Goal: Complete application form: Complete application form

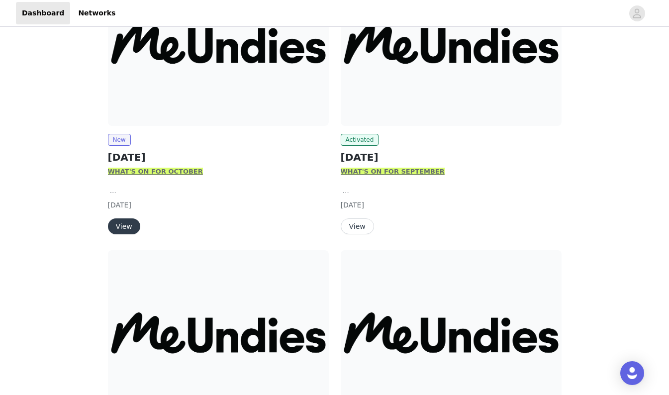
scroll to position [199, 0]
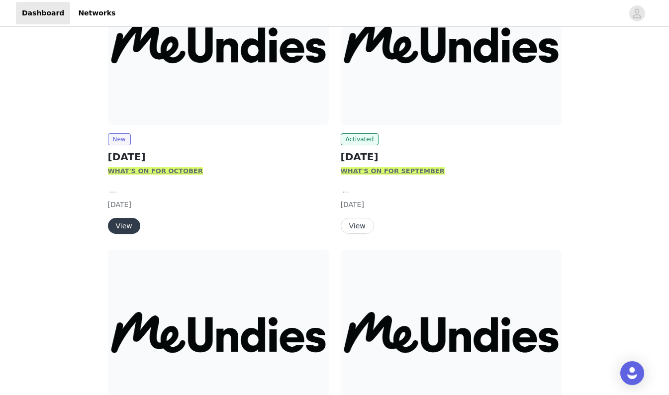
click at [126, 224] on button "View" at bounding box center [124, 226] width 32 height 16
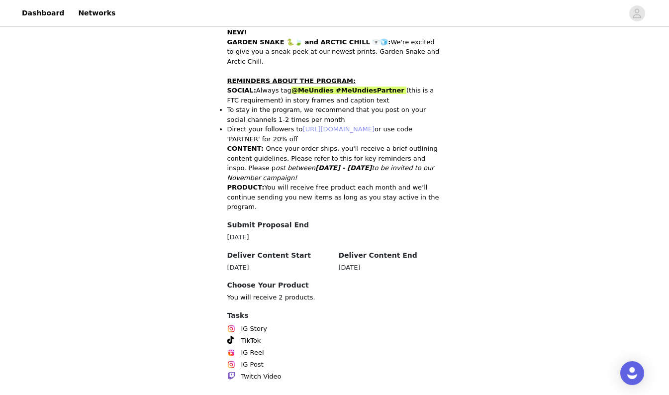
scroll to position [459, 0]
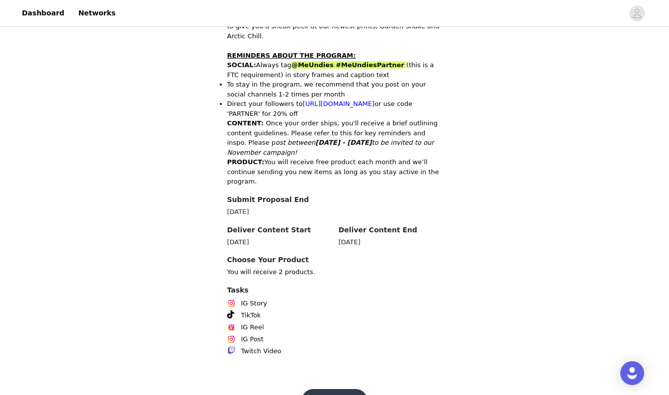
click at [321, 389] on button "Get Started" at bounding box center [334, 401] width 66 height 24
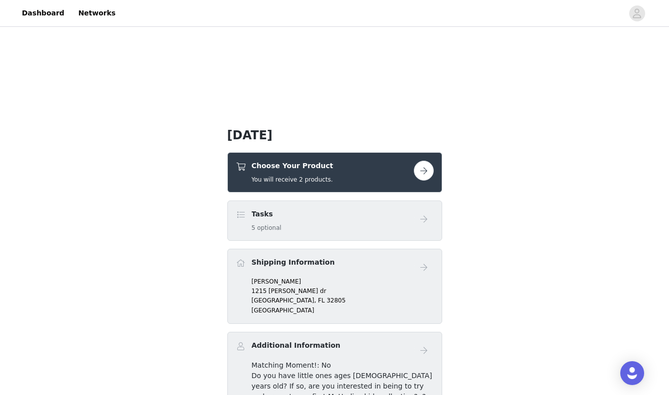
scroll to position [199, 0]
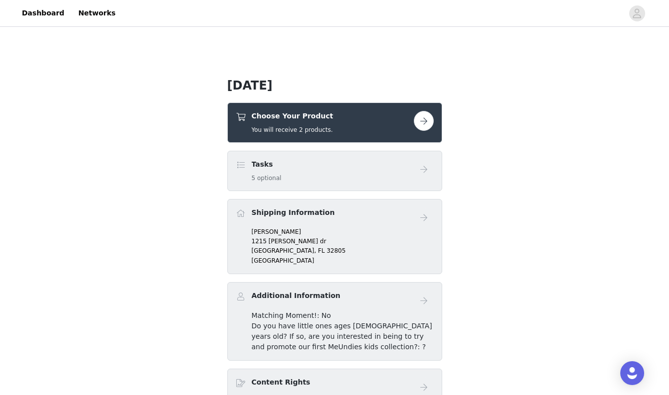
click at [363, 120] on div "Choose Your Product You will receive 2 products." at bounding box center [325, 122] width 178 height 23
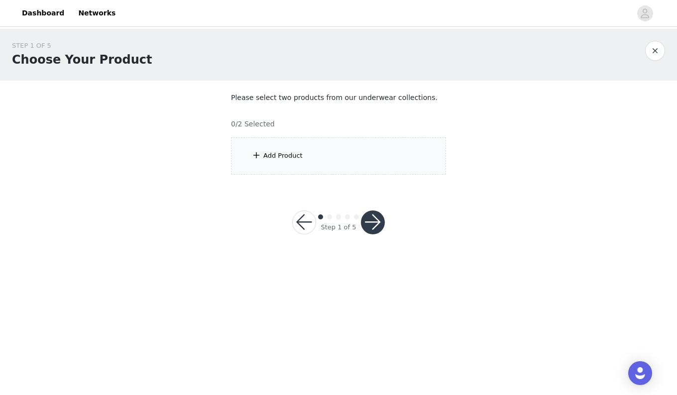
click at [288, 157] on div "Add Product" at bounding box center [282, 156] width 39 height 10
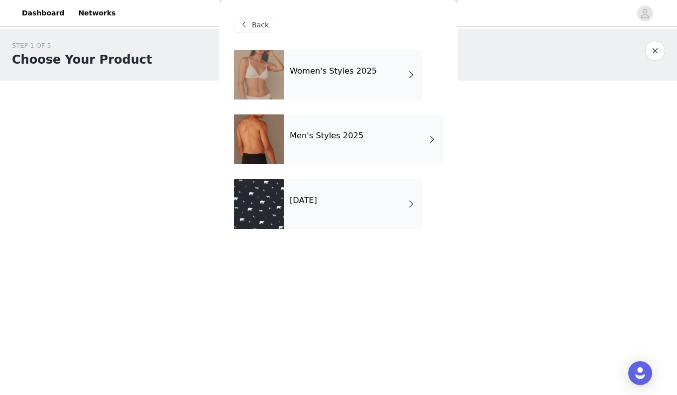
click at [341, 204] on div "[DATE]" at bounding box center [353, 204] width 138 height 50
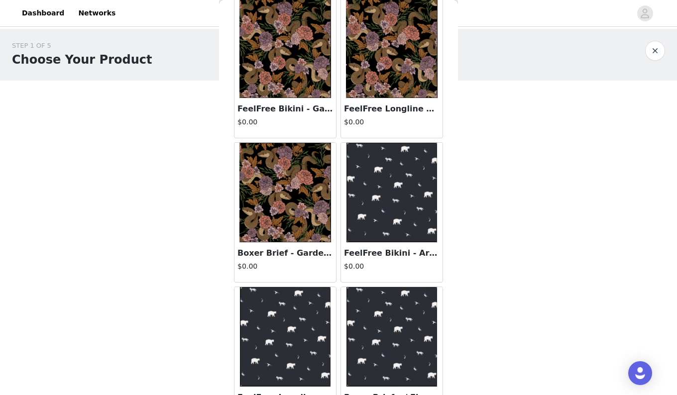
scroll to position [86, 0]
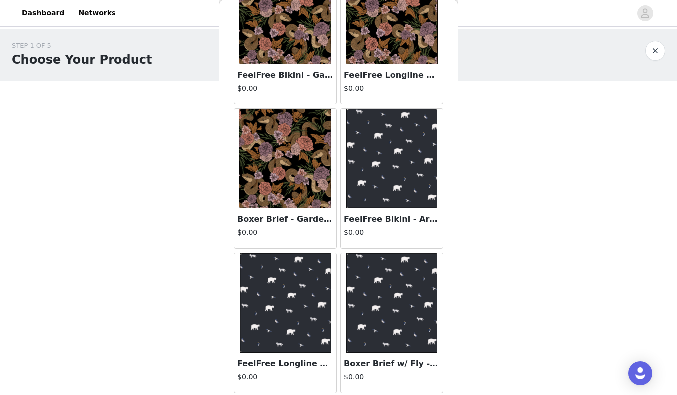
click at [308, 186] on img at bounding box center [285, 158] width 92 height 99
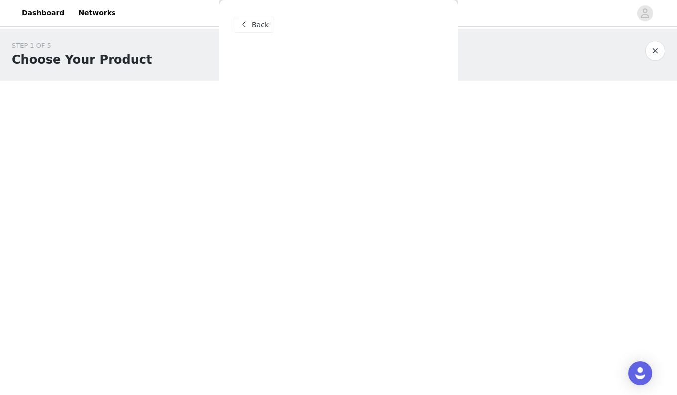
scroll to position [0, 0]
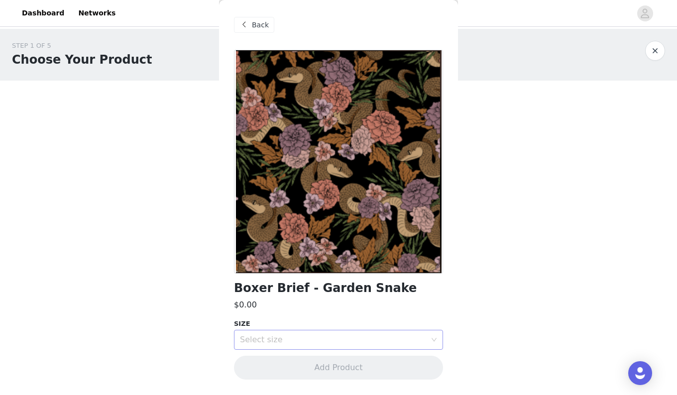
click at [306, 341] on div "Select size" at bounding box center [333, 340] width 186 height 10
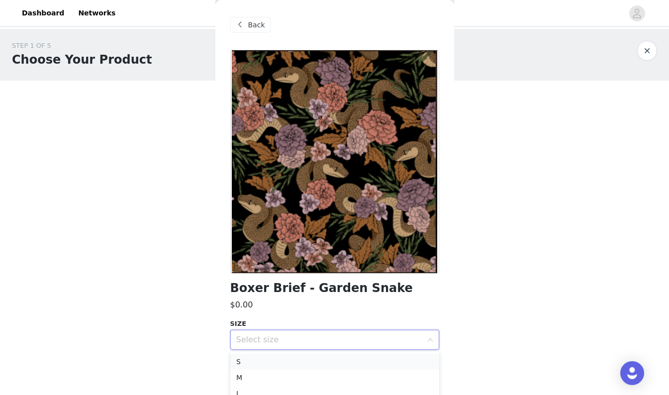
click at [256, 364] on li "S" at bounding box center [334, 362] width 209 height 16
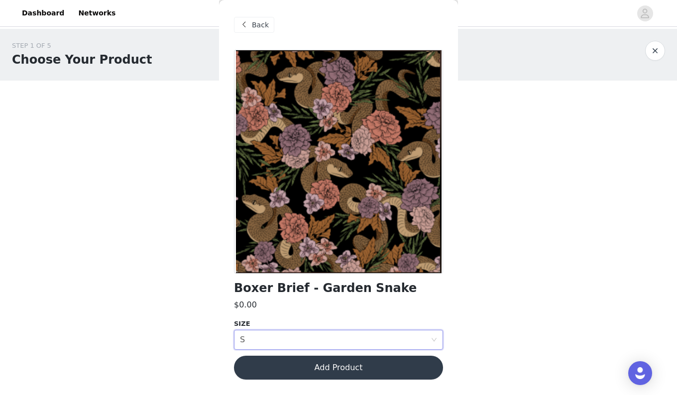
click at [320, 365] on button "Add Product" at bounding box center [338, 368] width 209 height 24
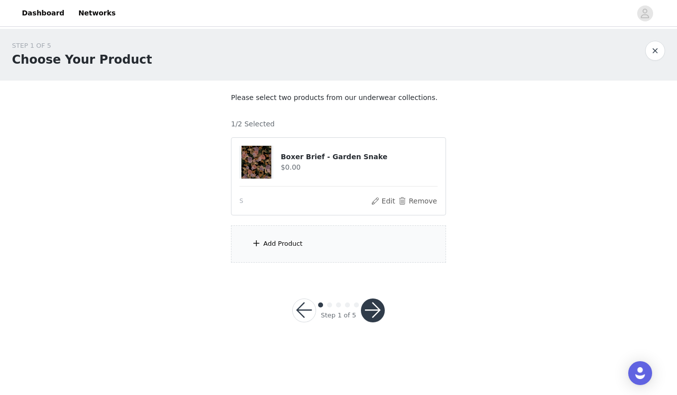
click at [287, 248] on div "Add Product" at bounding box center [282, 244] width 39 height 10
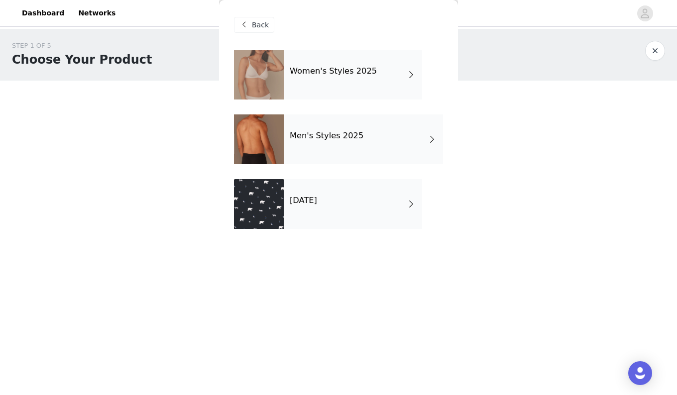
click at [361, 139] on div "Men's Styles 2025" at bounding box center [363, 139] width 159 height 50
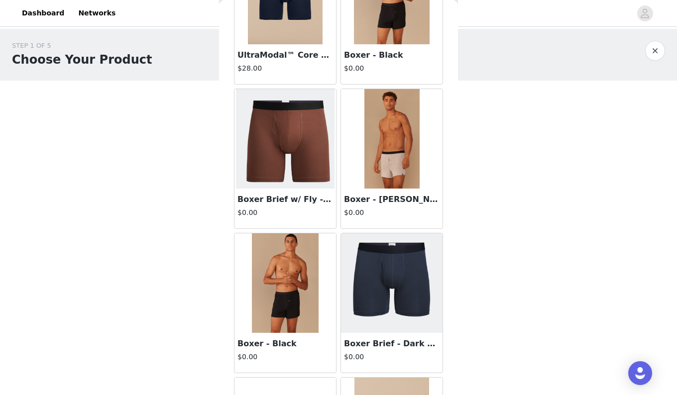
scroll to position [513, 0]
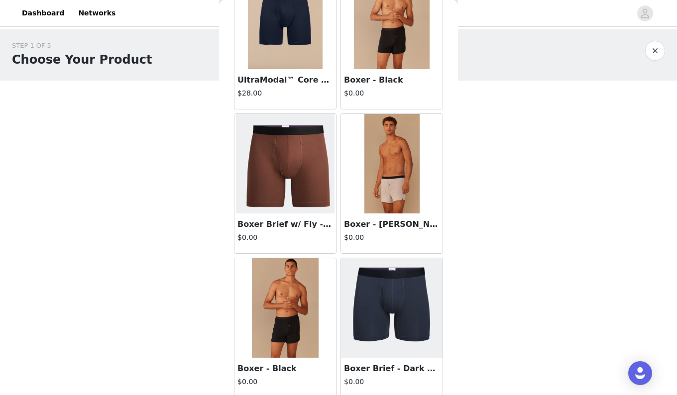
click at [238, 163] on img at bounding box center [285, 163] width 98 height 99
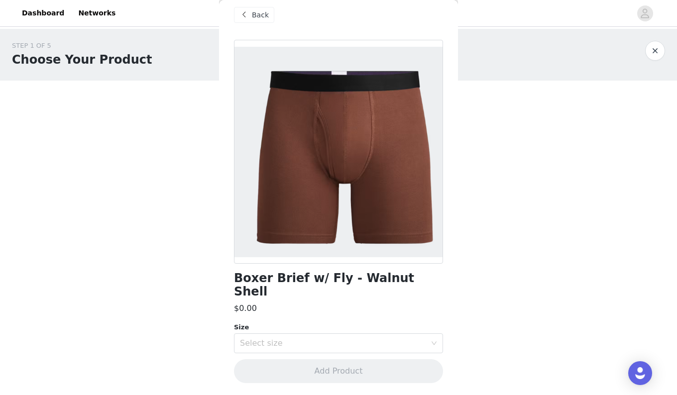
scroll to position [0, 0]
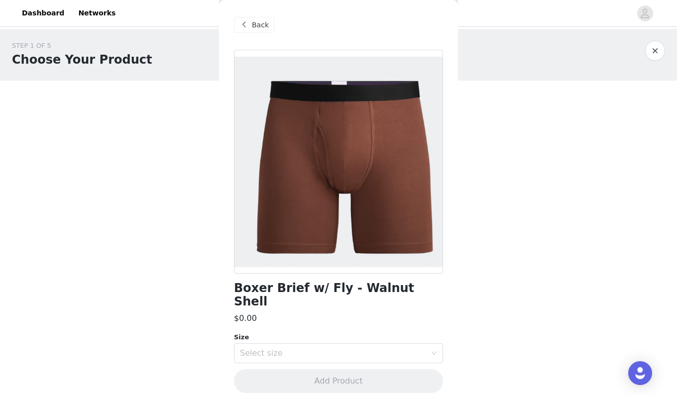
click at [250, 27] on div "Back" at bounding box center [254, 25] width 40 height 16
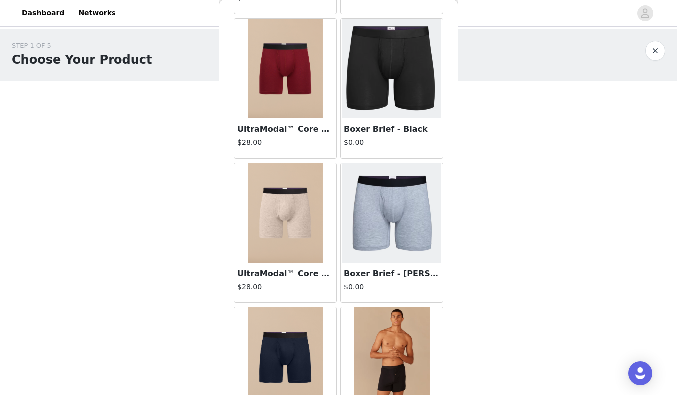
scroll to position [199, 0]
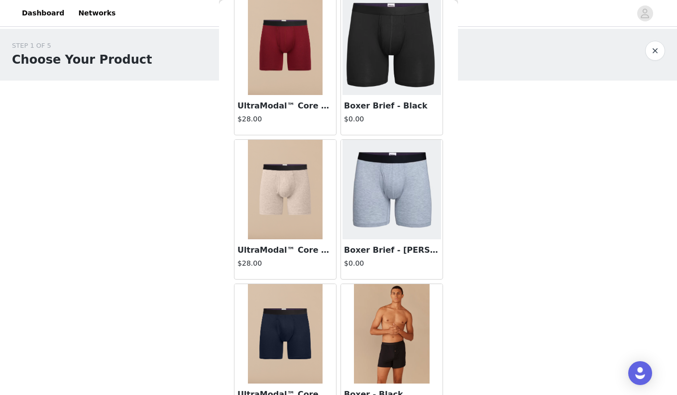
click at [407, 206] on div at bounding box center [391, 189] width 101 height 99
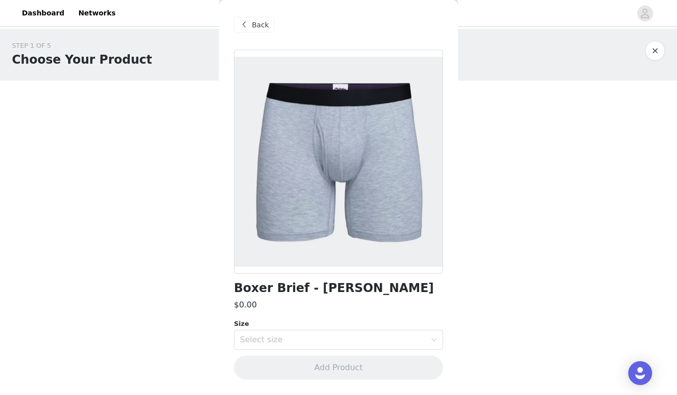
scroll to position [0, 0]
click at [266, 23] on span "Back" at bounding box center [260, 25] width 17 height 10
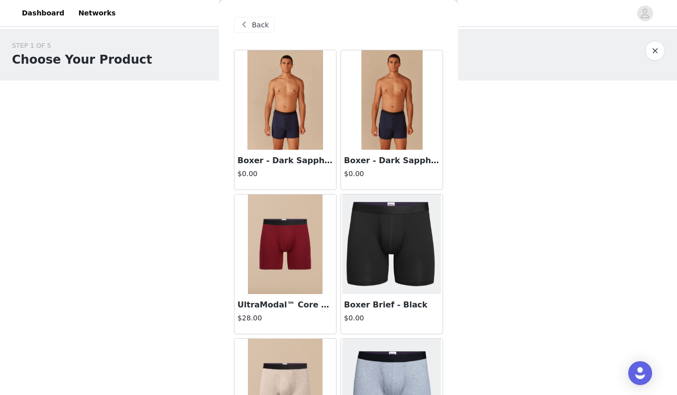
click at [263, 26] on span "Back" at bounding box center [260, 25] width 17 height 10
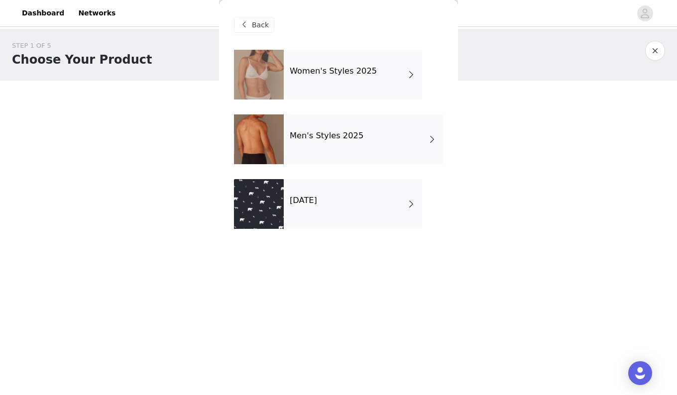
click at [296, 208] on div "[DATE]" at bounding box center [353, 204] width 138 height 50
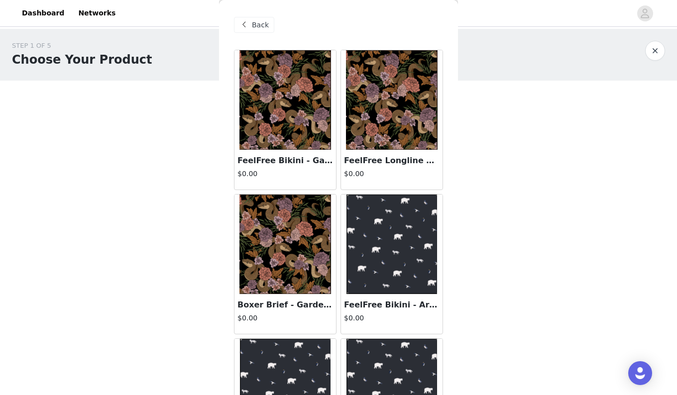
click at [247, 34] on div "Back" at bounding box center [338, 25] width 209 height 50
click at [250, 30] on div "Back" at bounding box center [254, 25] width 40 height 16
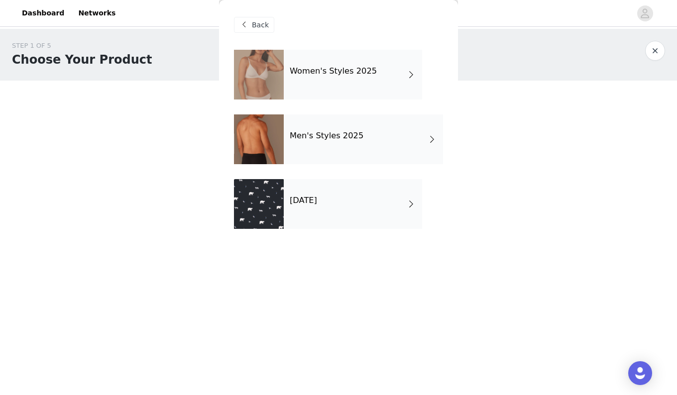
click at [315, 145] on div "Men's Styles 2025" at bounding box center [363, 139] width 159 height 50
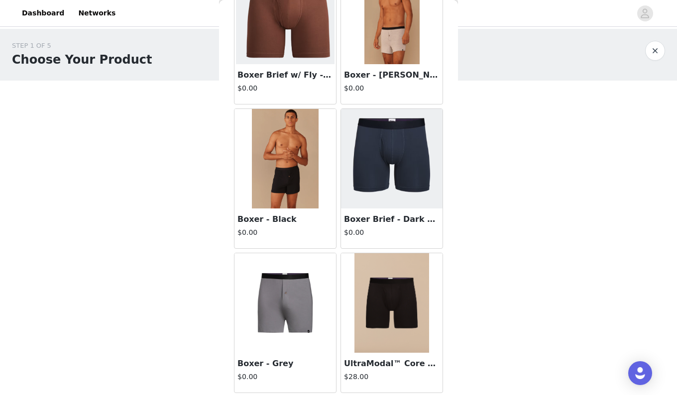
scroll to position [513, 0]
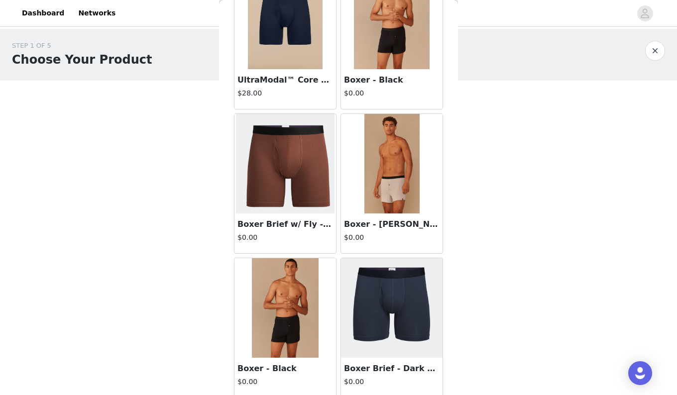
click at [390, 182] on div at bounding box center [391, 163] width 101 height 99
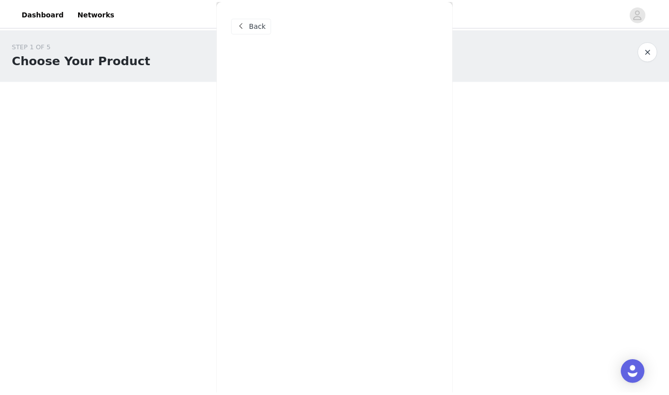
scroll to position [0, 0]
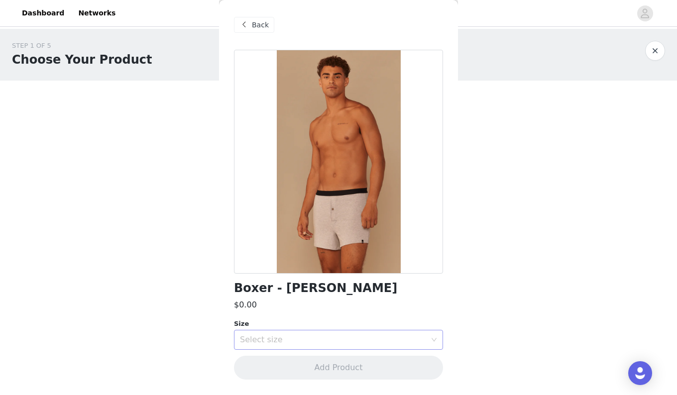
click at [295, 340] on div "Select size" at bounding box center [333, 340] width 186 height 10
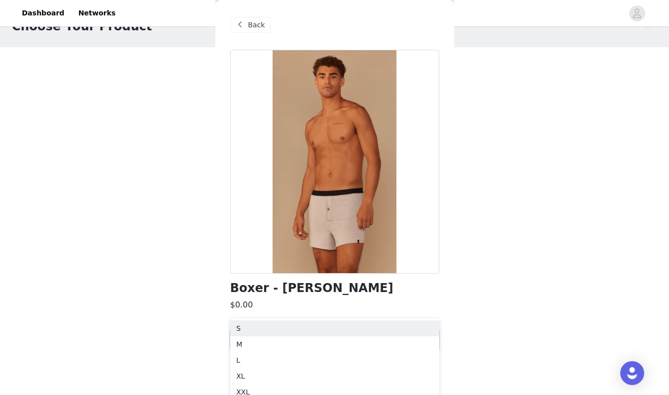
scroll to position [72, 0]
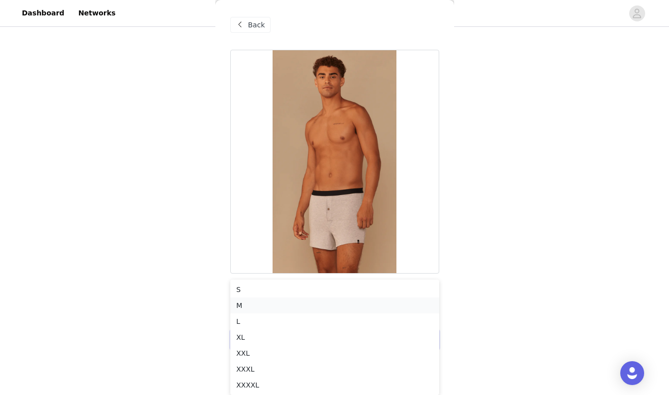
click at [283, 303] on li "M" at bounding box center [334, 305] width 209 height 16
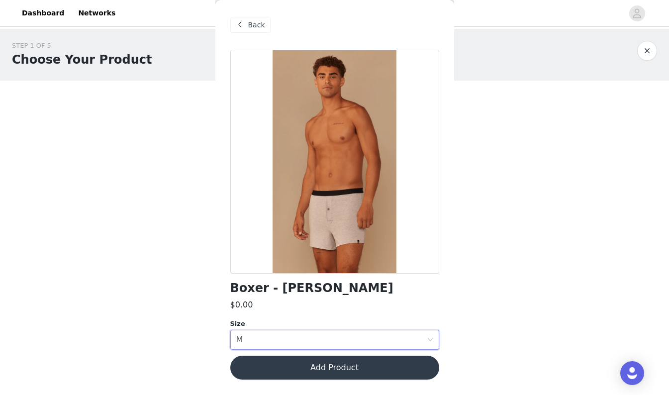
scroll to position [0, 0]
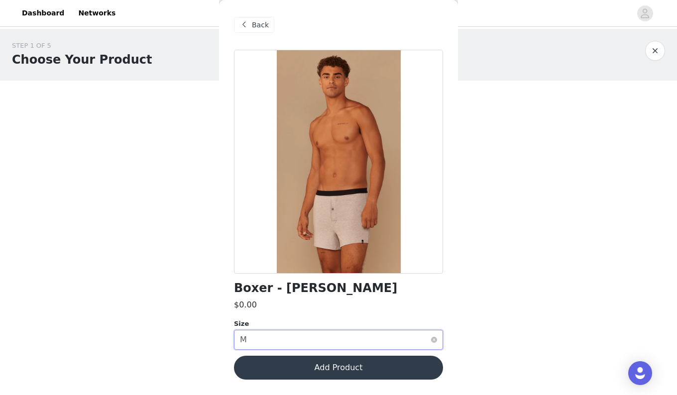
click at [272, 335] on div "Select size M" at bounding box center [335, 339] width 191 height 19
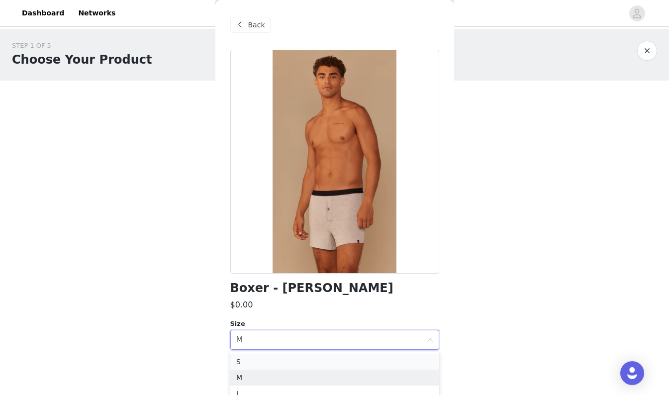
click at [249, 359] on li "S" at bounding box center [334, 362] width 209 height 16
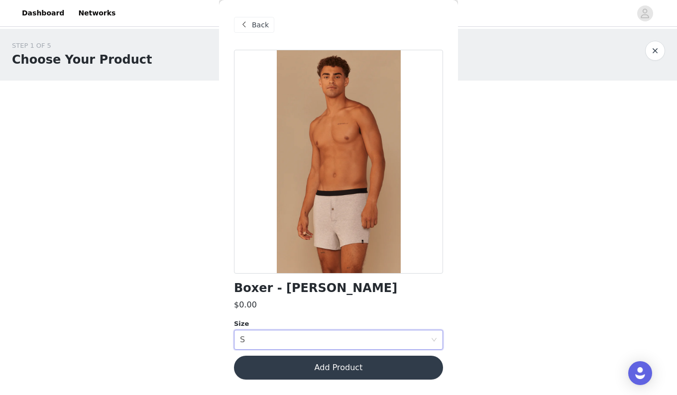
click at [358, 367] on button "Add Product" at bounding box center [338, 368] width 209 height 24
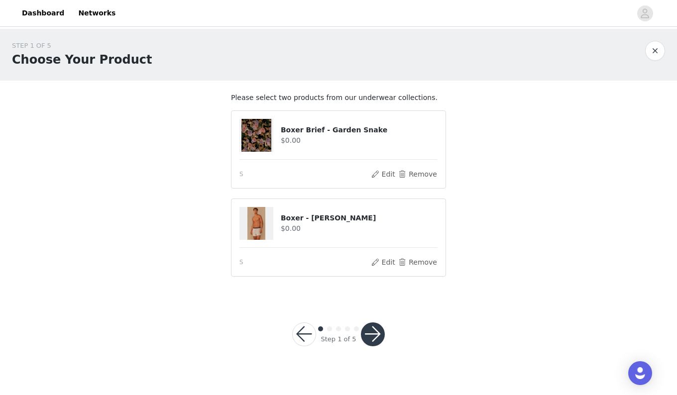
click at [368, 337] on button "button" at bounding box center [373, 334] width 24 height 24
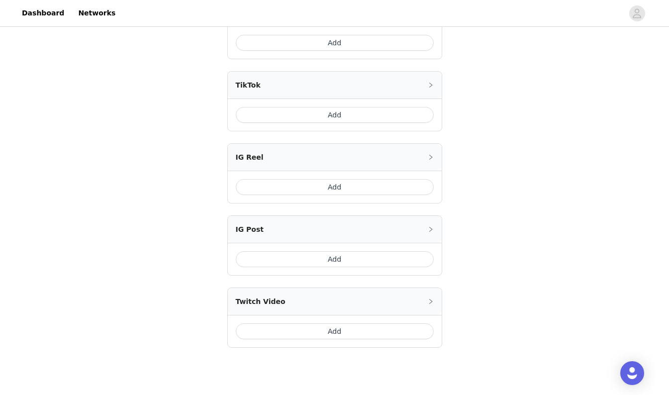
scroll to position [370, 0]
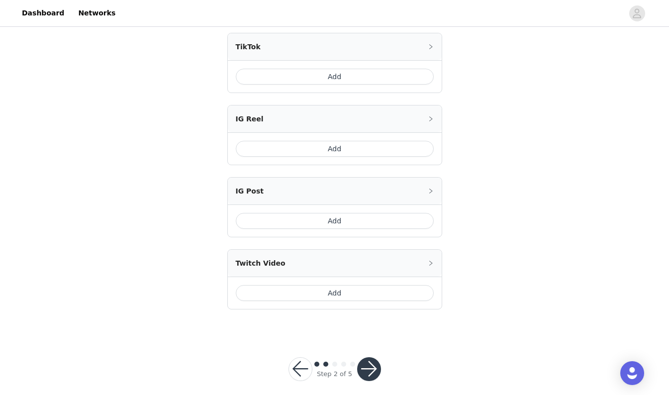
click at [369, 362] on button "button" at bounding box center [369, 369] width 24 height 24
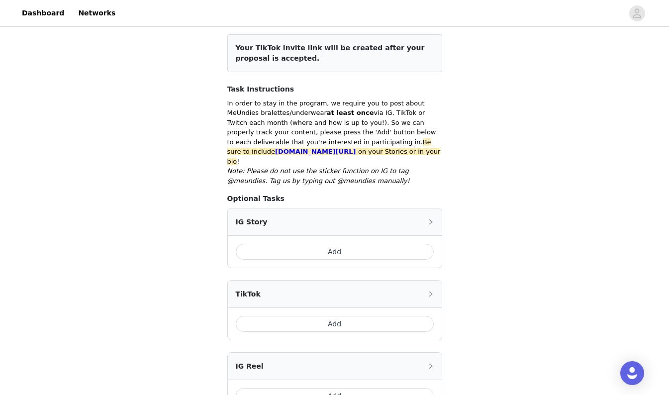
scroll to position [121, 0]
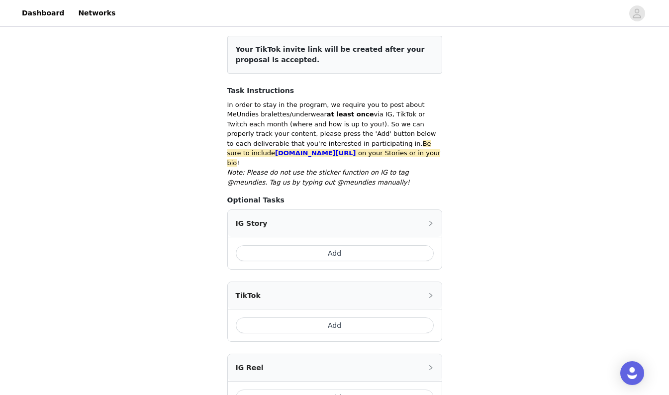
click at [342, 248] on button "Add" at bounding box center [335, 253] width 198 height 16
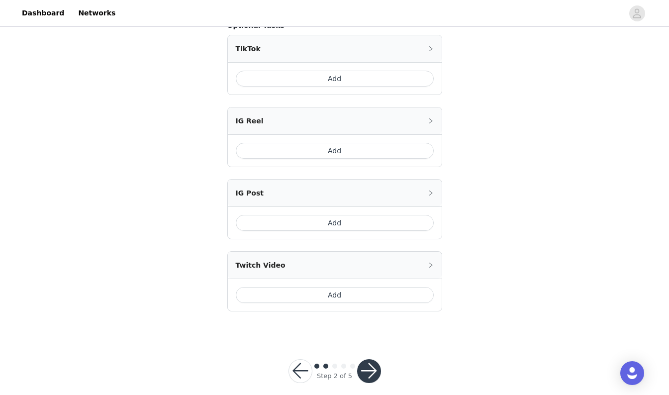
scroll to position [474, 0]
click at [374, 362] on button "button" at bounding box center [369, 369] width 24 height 24
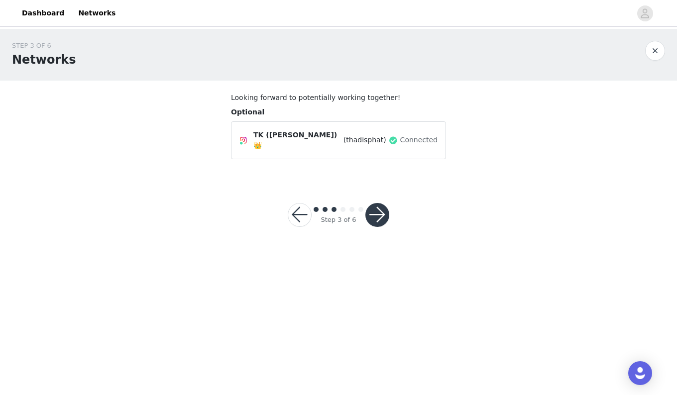
click at [382, 215] on button "button" at bounding box center [377, 215] width 24 height 24
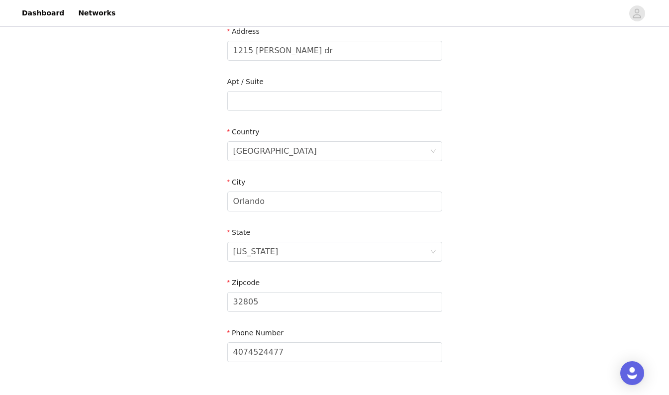
scroll to position [283, 0]
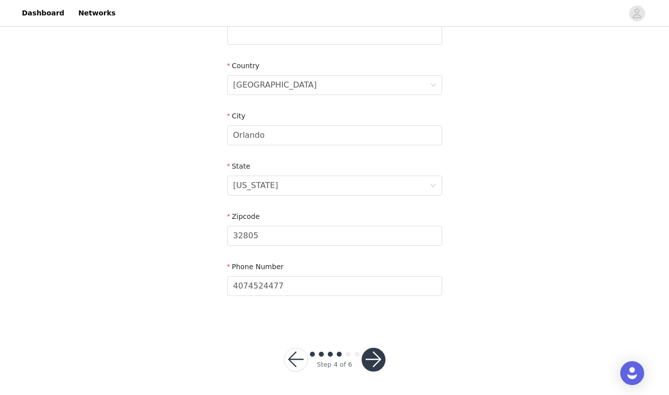
click at [378, 361] on button "button" at bounding box center [374, 360] width 24 height 24
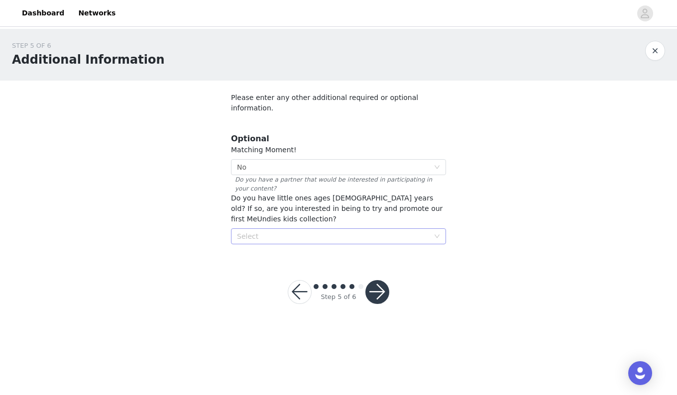
click at [405, 231] on div "Select" at bounding box center [333, 236] width 192 height 10
click at [363, 242] on li "No" at bounding box center [338, 242] width 215 height 16
click at [368, 280] on button "button" at bounding box center [377, 292] width 24 height 24
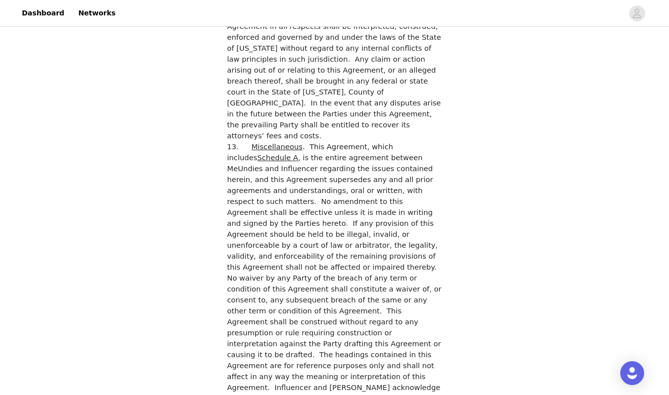
scroll to position [2700, 0]
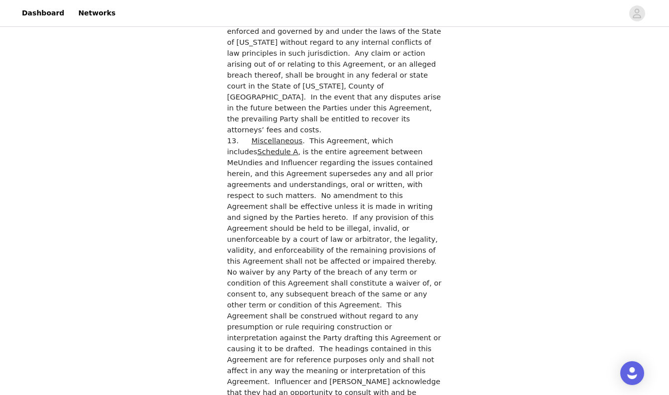
checkbox input "true"
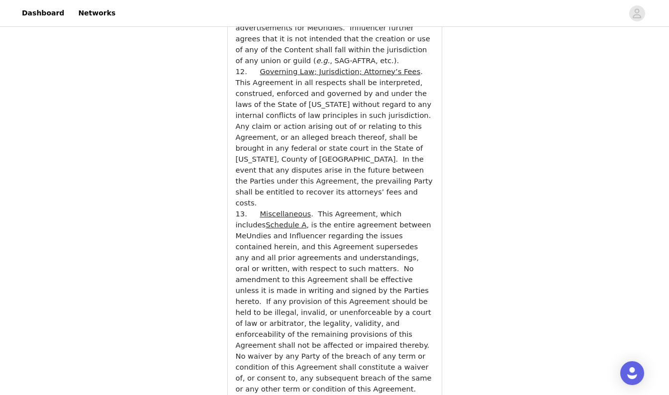
scroll to position [3535, 0]
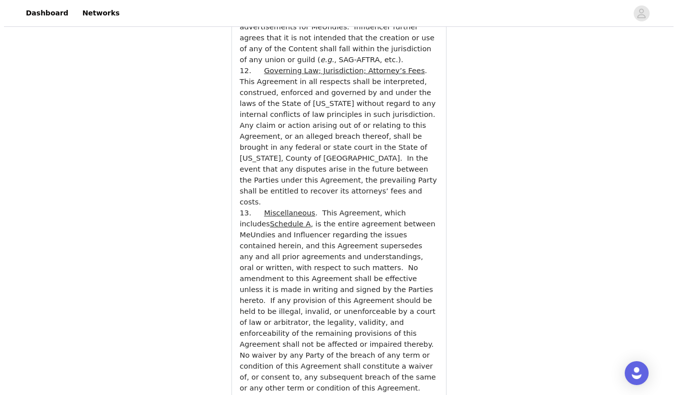
scroll to position [0, 0]
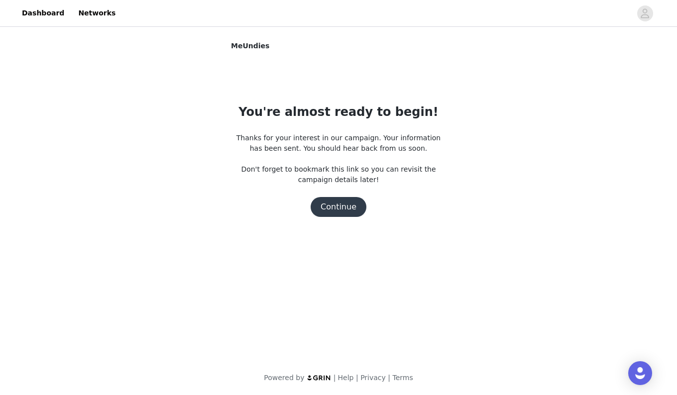
click at [343, 208] on button "Continue" at bounding box center [338, 207] width 56 height 20
